Goal: Task Accomplishment & Management: Use online tool/utility

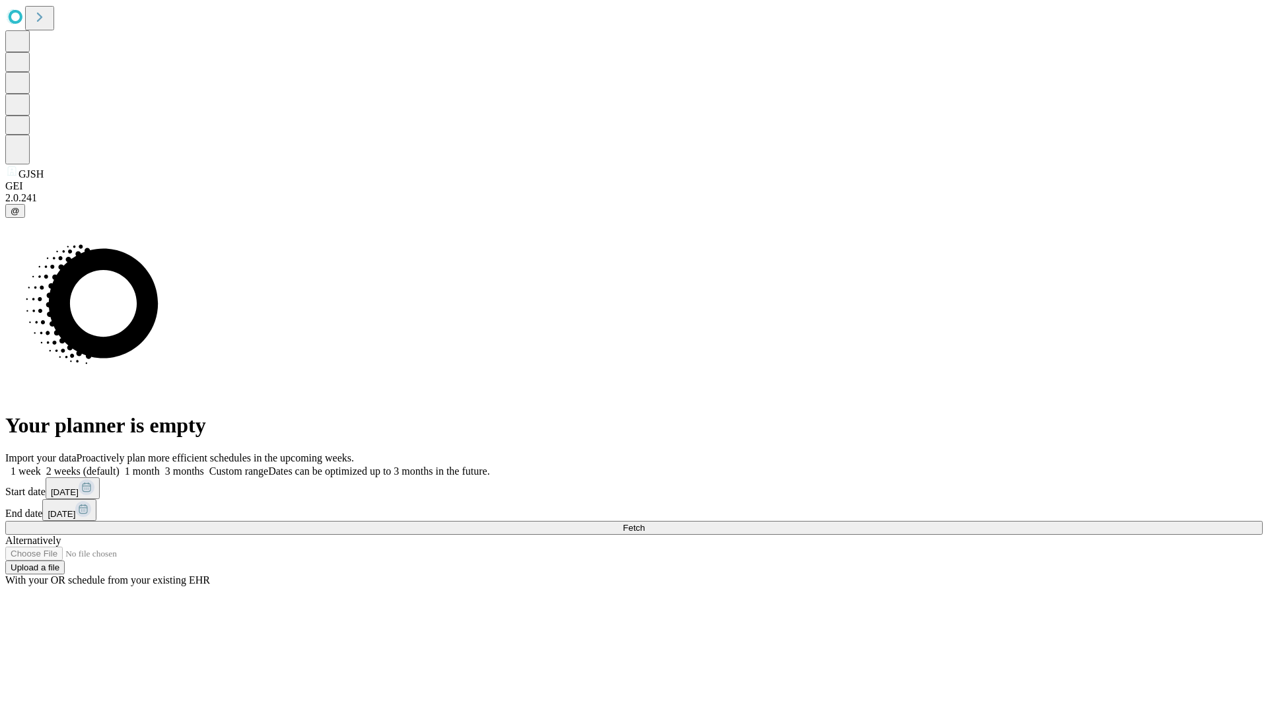
click at [645, 523] on span "Fetch" at bounding box center [634, 528] width 22 height 10
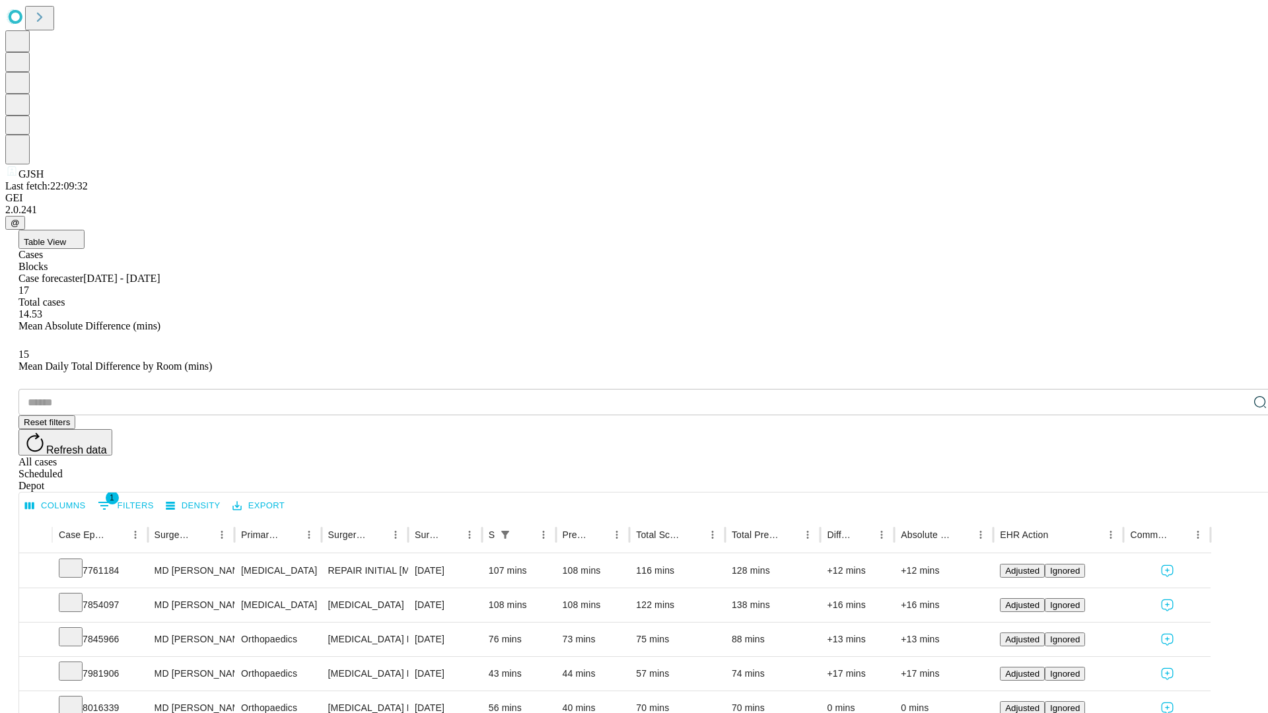
click at [1234, 480] on div "Depot" at bounding box center [647, 486] width 1258 height 12
